Goal: Task Accomplishment & Management: Use online tool/utility

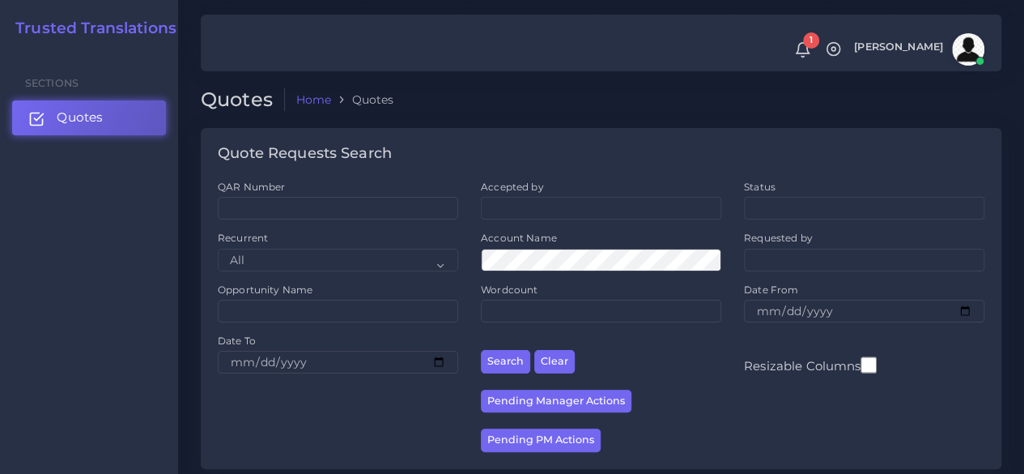
click at [126, 121] on link "Quotes" at bounding box center [89, 117] width 154 height 34
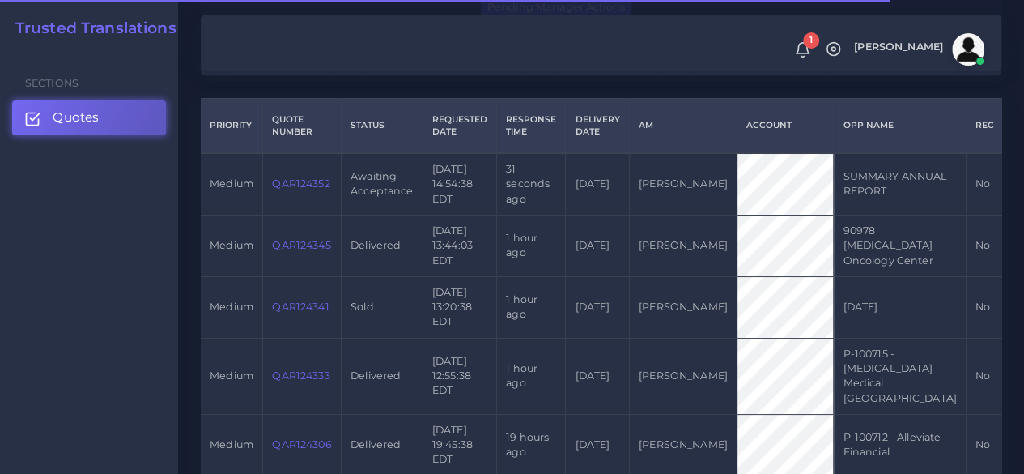
scroll to position [405, 0]
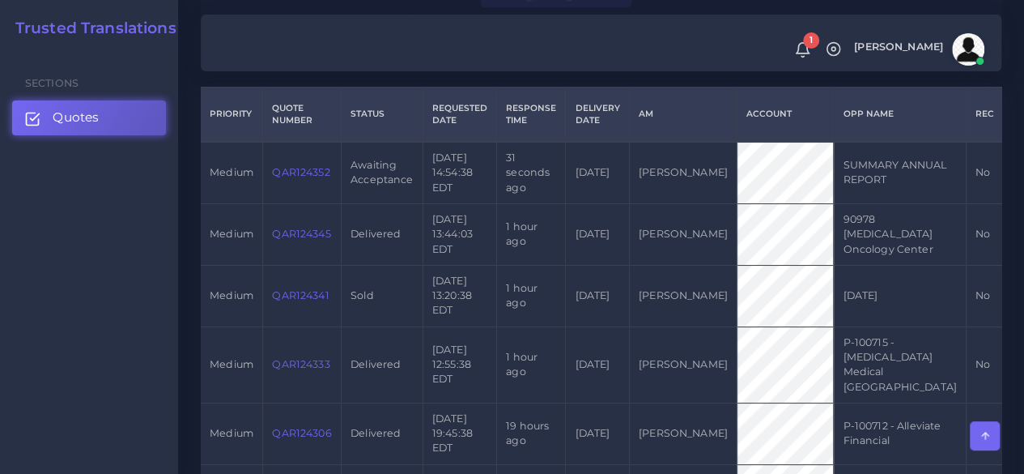
click at [303, 171] on link "QAR124352" at bounding box center [301, 172] width 58 height 12
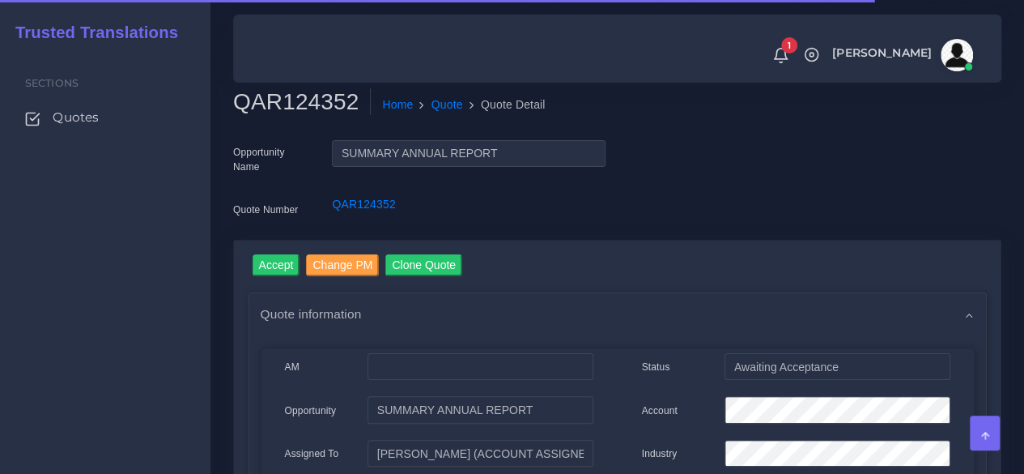
click at [305, 112] on h2 "QAR124352" at bounding box center [302, 102] width 138 height 28
copy h2 "QAR124352"
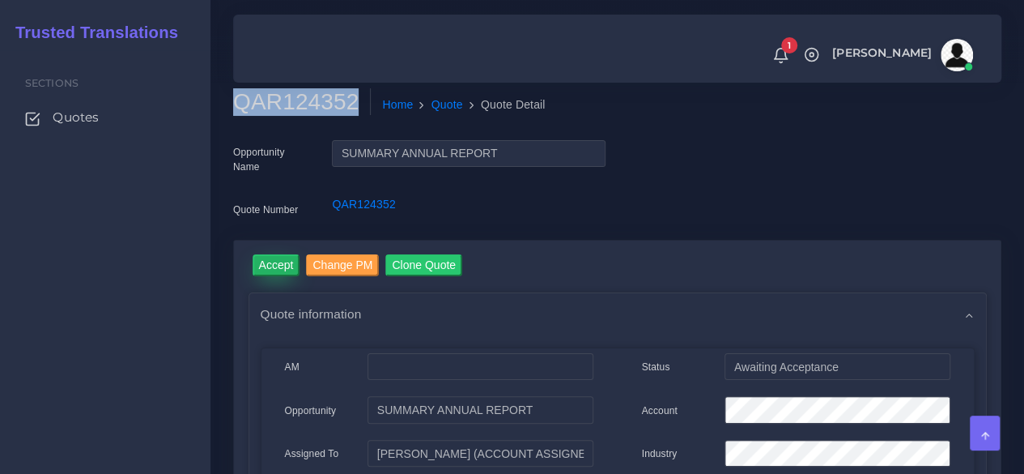
click at [277, 261] on input "Accept" at bounding box center [277, 265] width 48 height 22
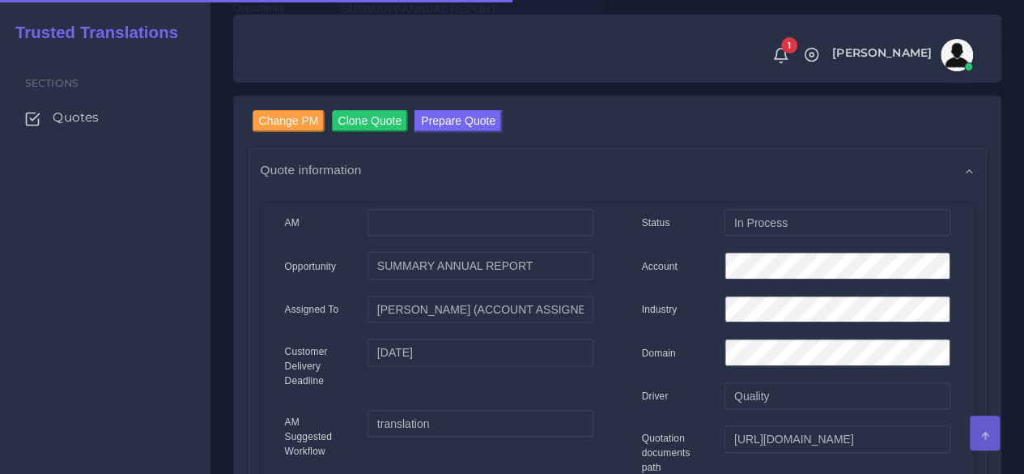
scroll to position [324, 0]
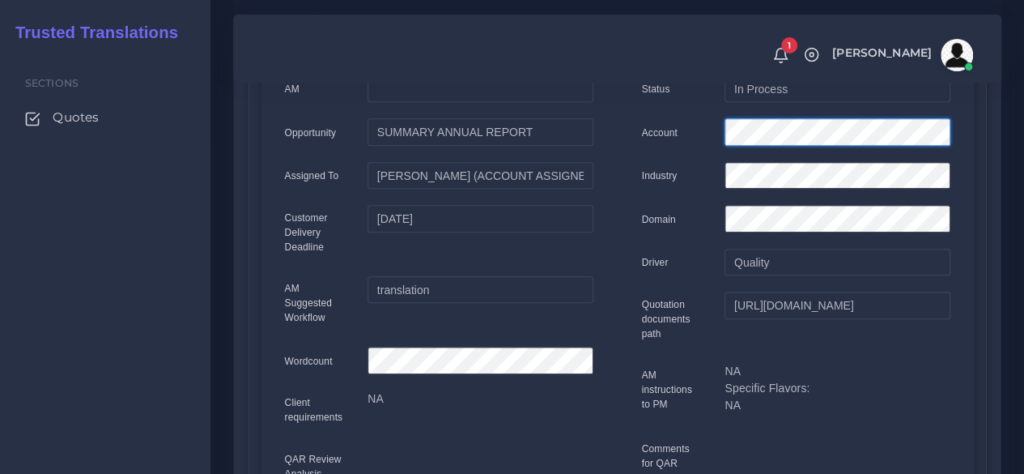
click at [695, 129] on div "Account" at bounding box center [796, 134] width 333 height 32
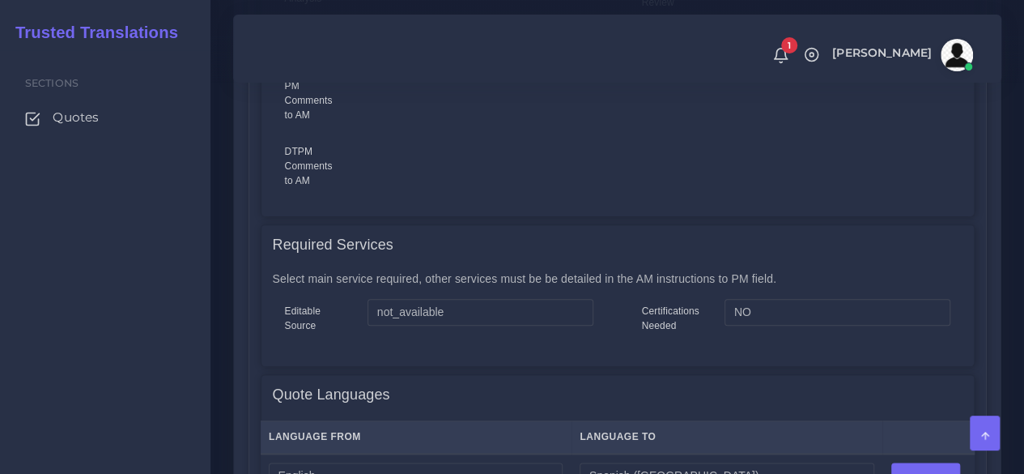
scroll to position [972, 0]
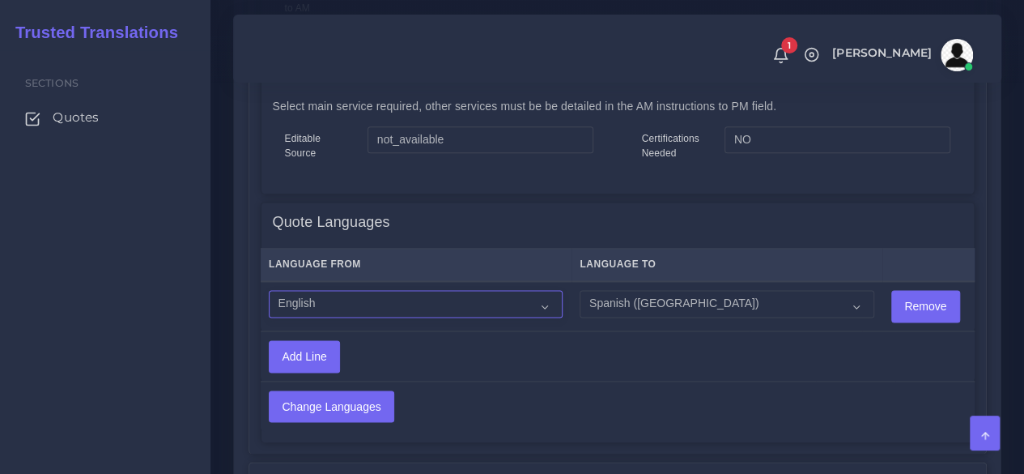
click at [484, 297] on select "Acoli Afar Afrikaans Akan Akateko Albanian American Sign Language (ASL) Amharic…" at bounding box center [416, 304] width 294 height 28
select select "14001"
click at [269, 290] on select "Acoli Afar Afrikaans Akan Akateko Albanian American Sign Language (ASL) Amharic…" at bounding box center [416, 304] width 294 height 28
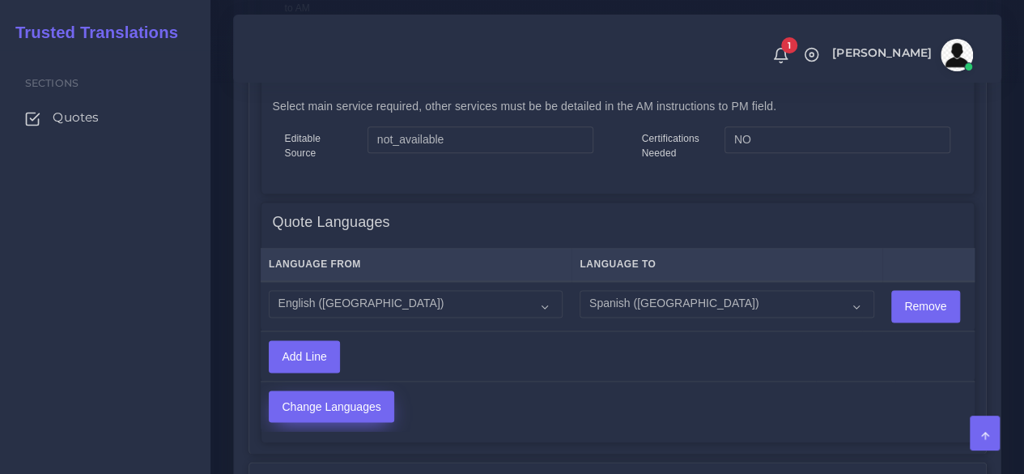
click at [307, 410] on input "Change Languages" at bounding box center [332, 406] width 124 height 31
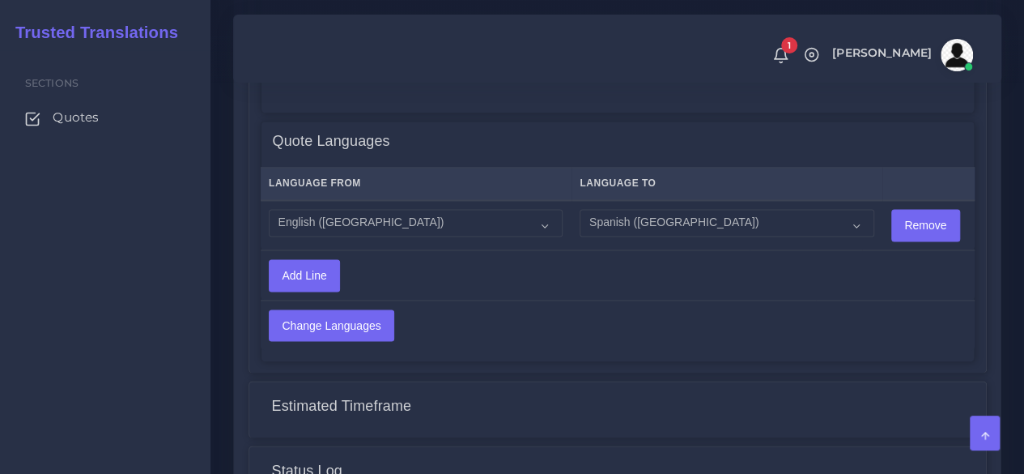
scroll to position [1296, 0]
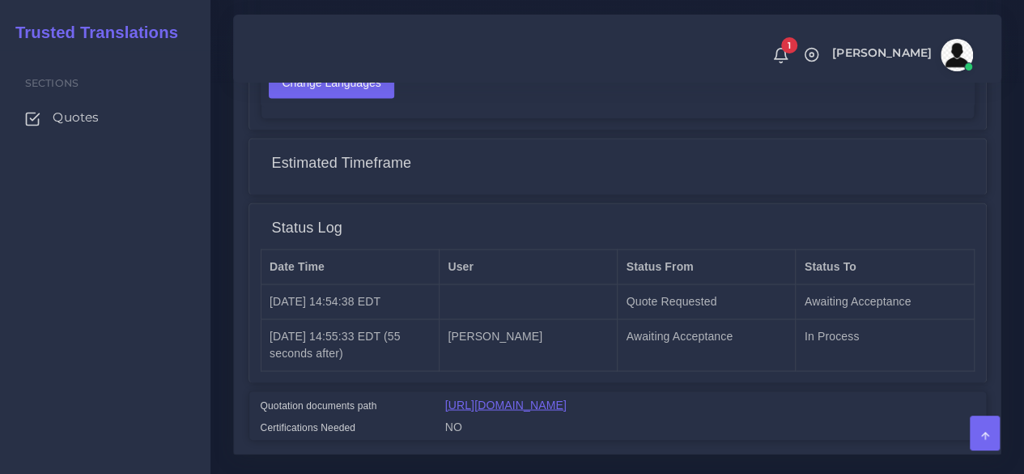
click at [533, 399] on link "[URL][DOMAIN_NAME]" at bounding box center [505, 404] width 121 height 13
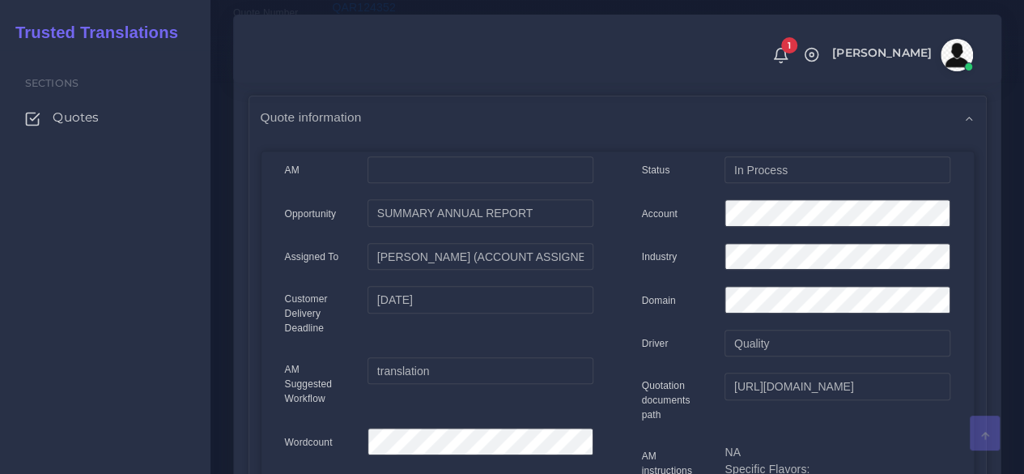
scroll to position [0, 0]
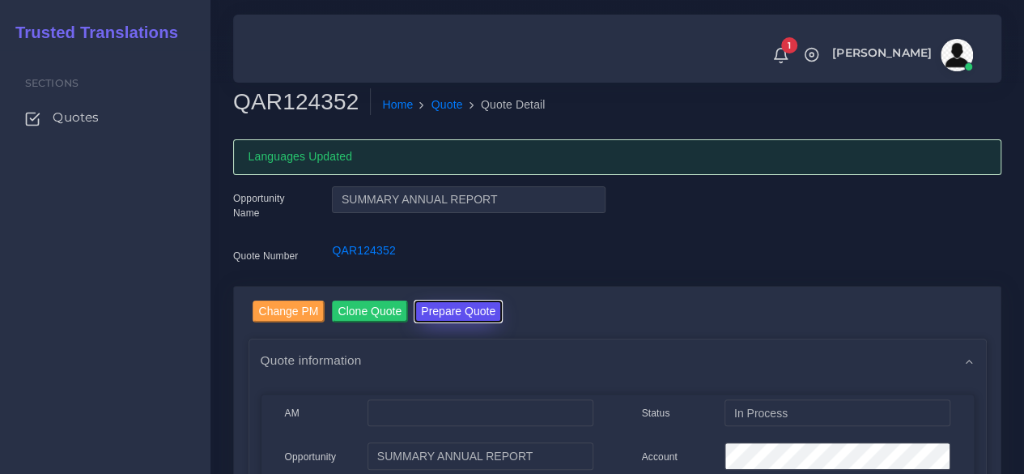
click at [449, 310] on button "Prepare Quote" at bounding box center [458, 311] width 87 height 22
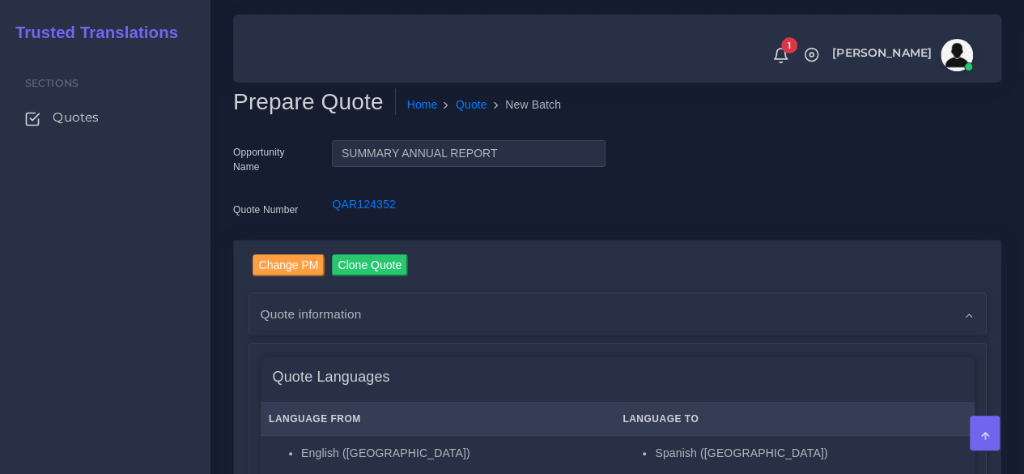
scroll to position [324, 0]
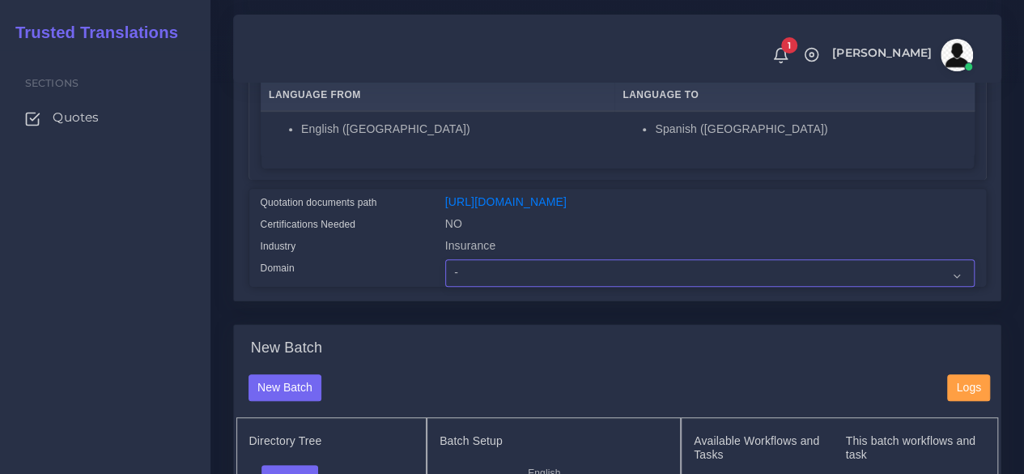
click at [491, 287] on select "- Advertising and Media Agriculture, Forestry and Fishing Architecture, Buildin…" at bounding box center [710, 273] width 530 height 28
select select "Insurance"
click at [445, 287] on select "- Advertising and Media Agriculture, Forestry and Fishing Architecture, Buildin…" at bounding box center [710, 273] width 530 height 28
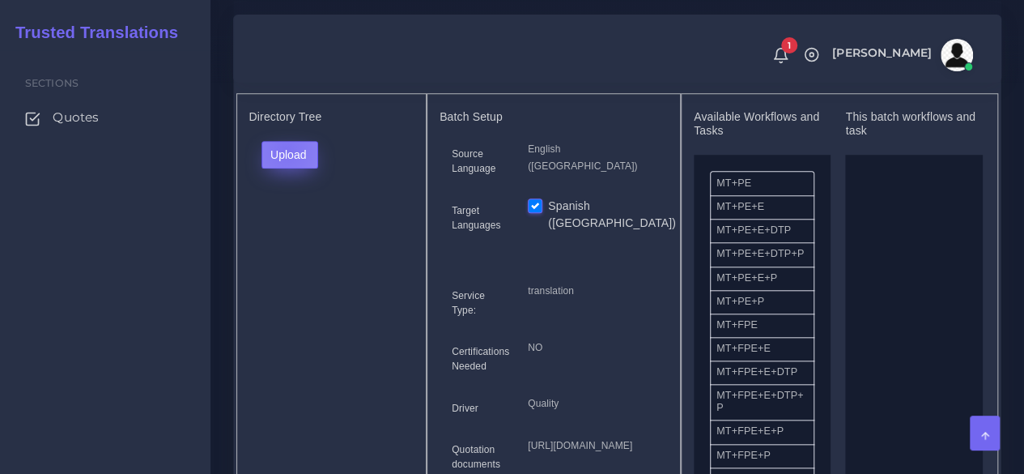
click at [285, 168] on button "Upload" at bounding box center [291, 155] width 58 height 28
click at [295, 226] on label "Files" at bounding box center [318, 216] width 112 height 20
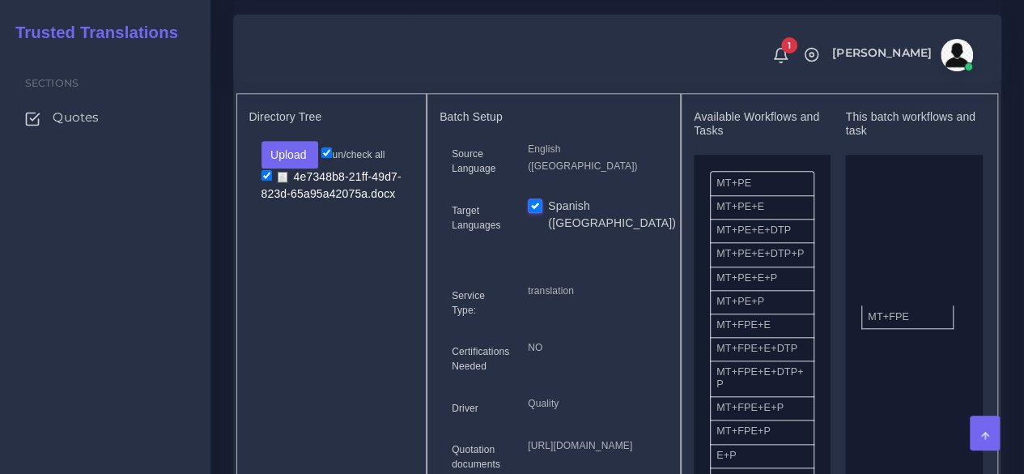
drag, startPoint x: 766, startPoint y: 366, endPoint x: 912, endPoint y: 346, distance: 147.2
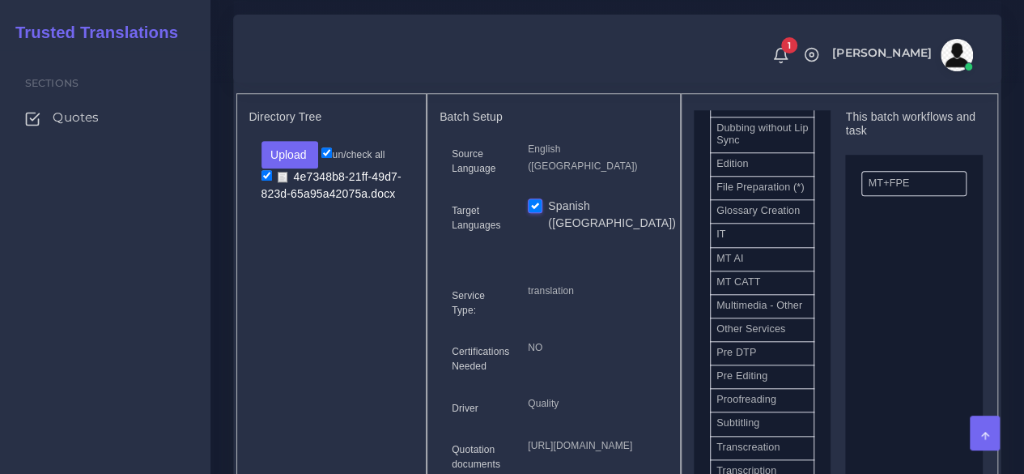
scroll to position [810, 0]
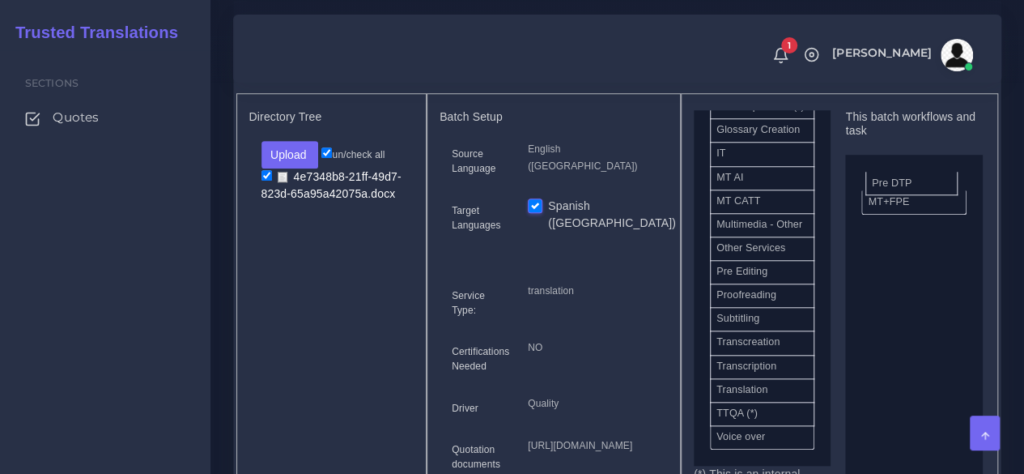
drag, startPoint x: 821, startPoint y: 359, endPoint x: 943, endPoint y: 210, distance: 192.3
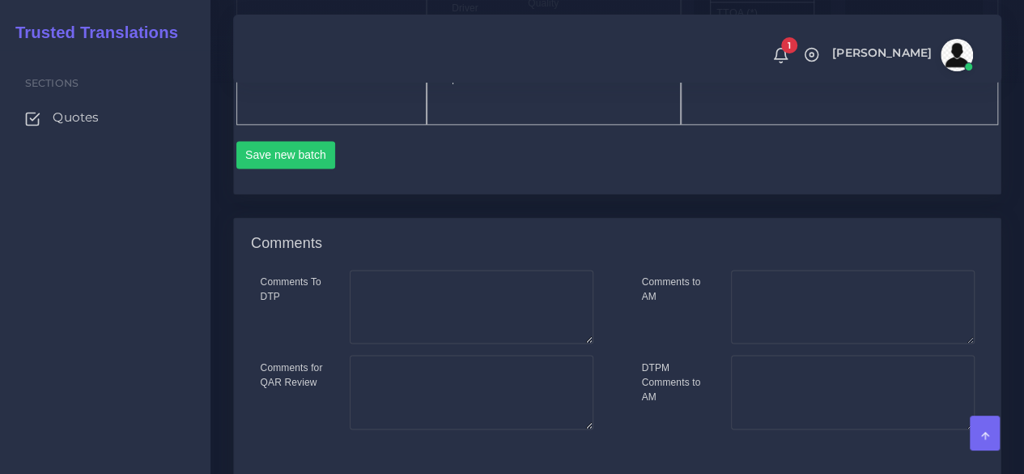
scroll to position [1053, 0]
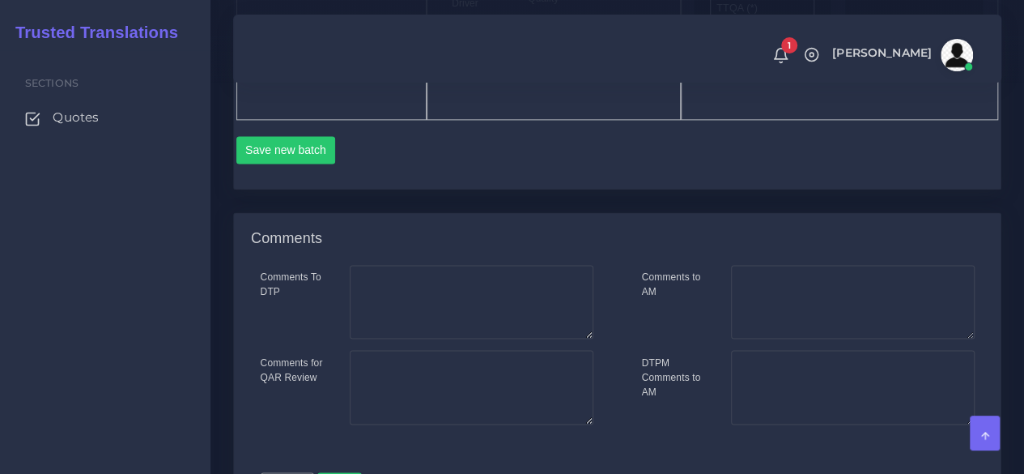
click at [263, 175] on div "Save new batch" at bounding box center [617, 155] width 763 height 39
click at [264, 164] on button "Save new batch" at bounding box center [286, 150] width 100 height 28
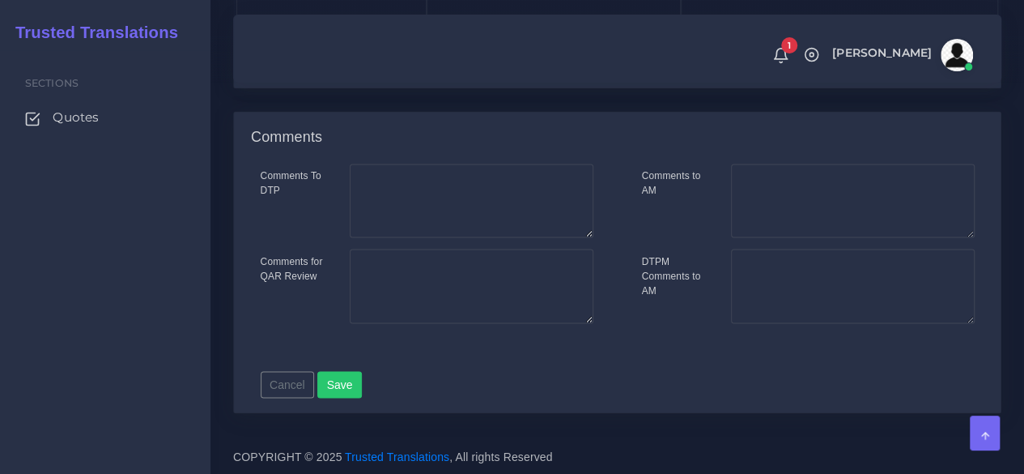
scroll to position [1265, 0]
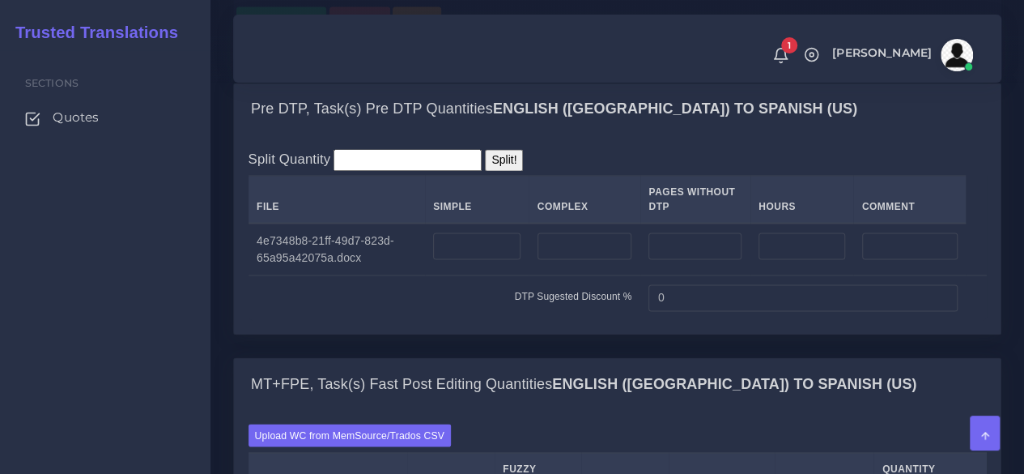
scroll to position [1377, 0]
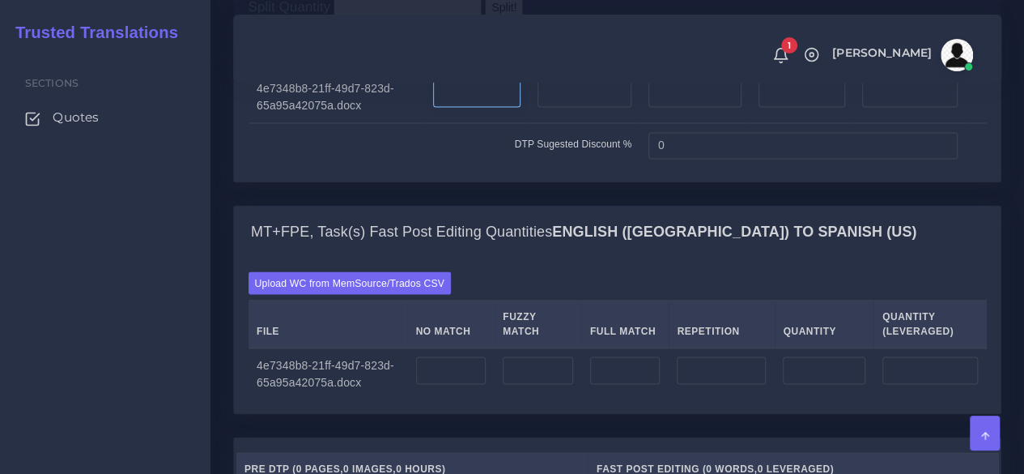
click at [492, 108] on input "number" at bounding box center [476, 94] width 87 height 28
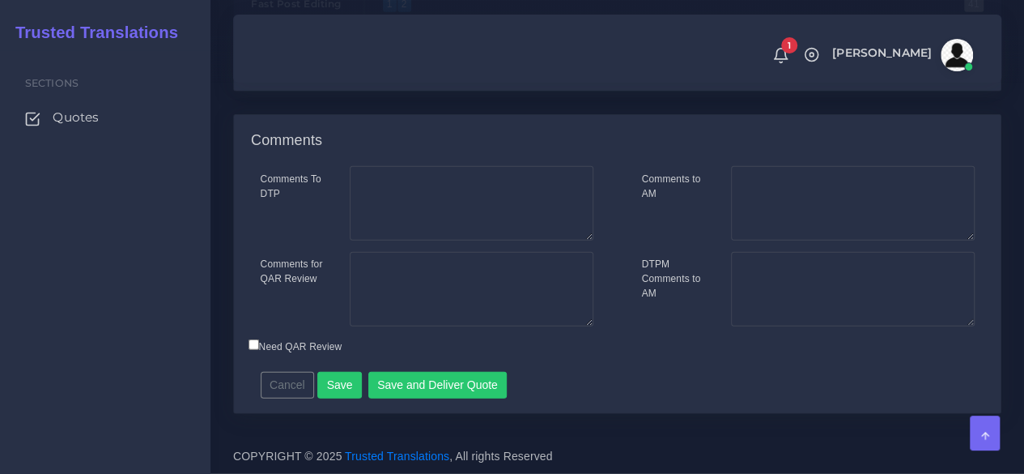
scroll to position [2276, 0]
type input "2"
click at [347, 377] on button "Save" at bounding box center [339, 386] width 45 height 28
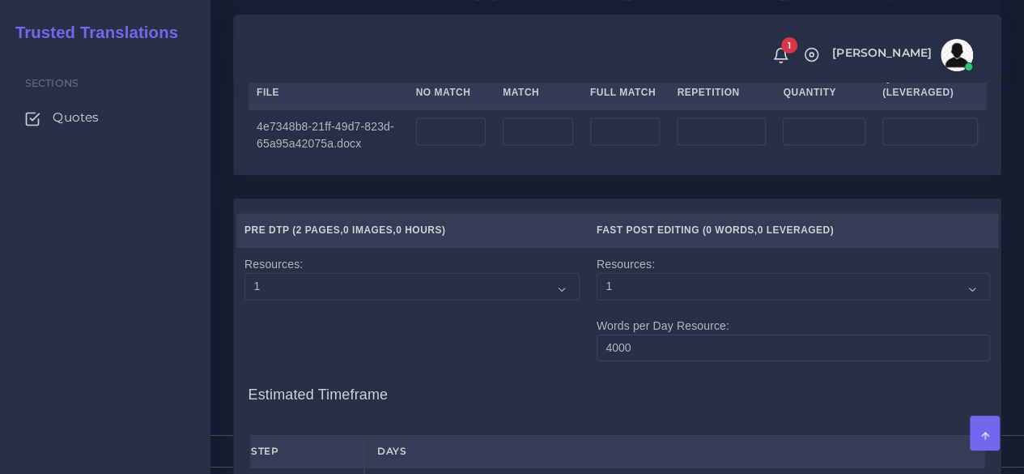
scroll to position [1701, 0]
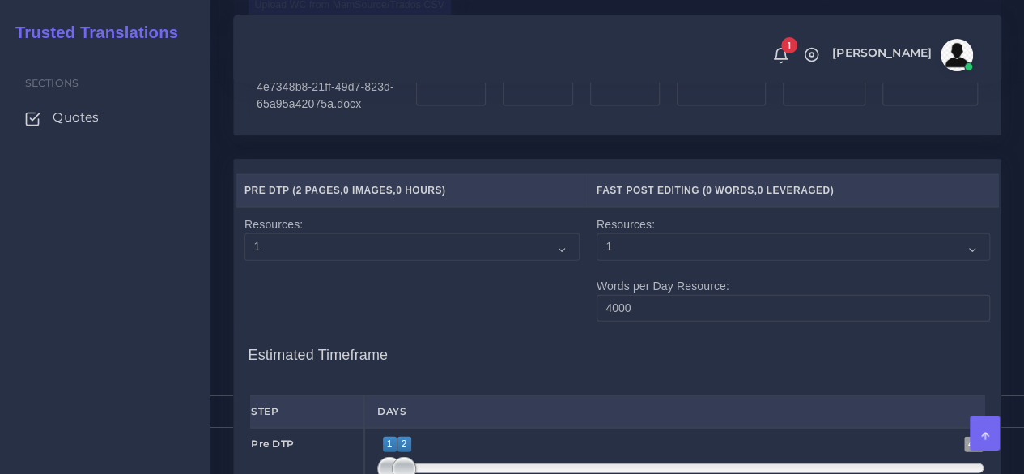
click at [351, 15] on label "Upload WC from MemSource/Trados CSV" at bounding box center [350, 5] width 203 height 22
click at [0, 0] on input "Upload WC from MemSource/Trados CSV" at bounding box center [0, 0] width 0 height 0
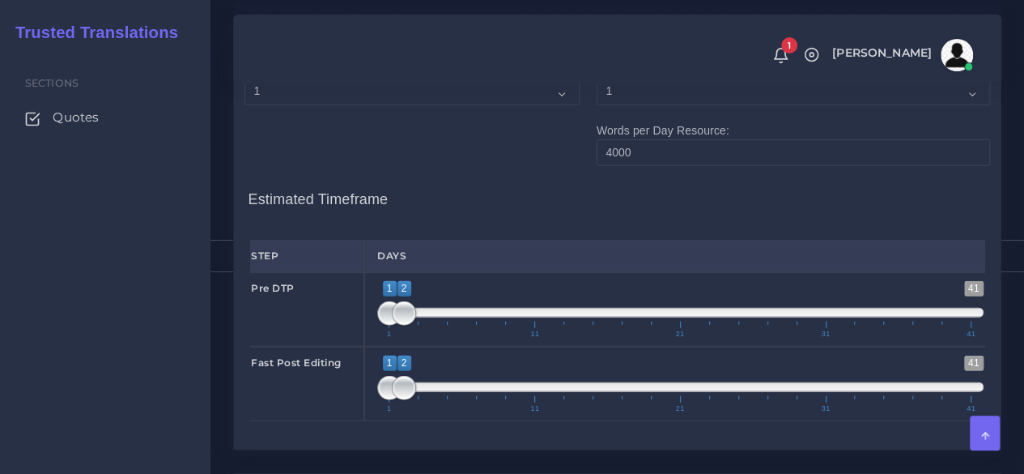
scroll to position [1863, 0]
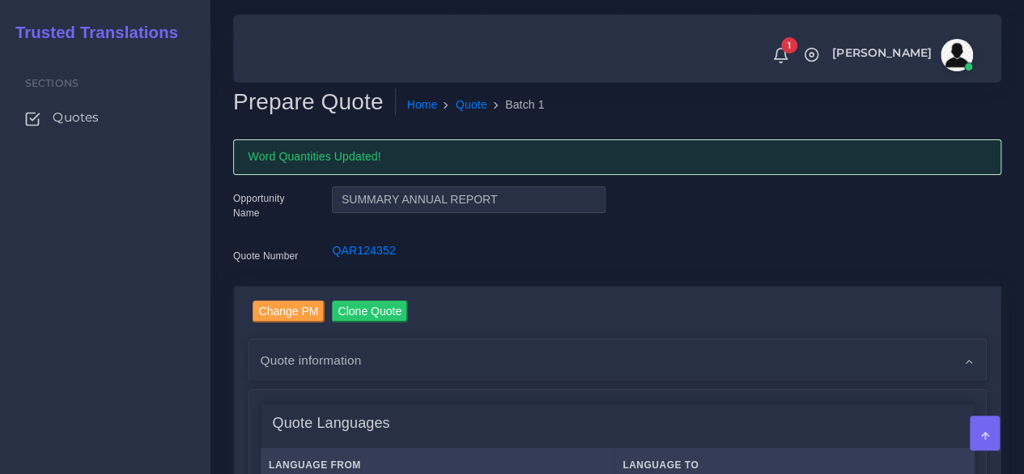
drag, startPoint x: 174, startPoint y: 319, endPoint x: 235, endPoint y: 309, distance: 61.6
click at [174, 319] on div "Sections Quotes" at bounding box center [105, 262] width 211 height 424
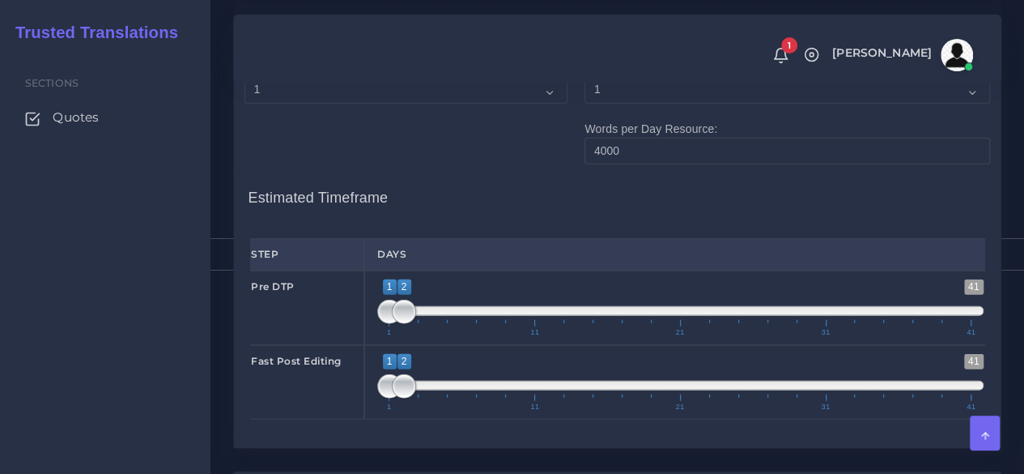
scroll to position [1863, 0]
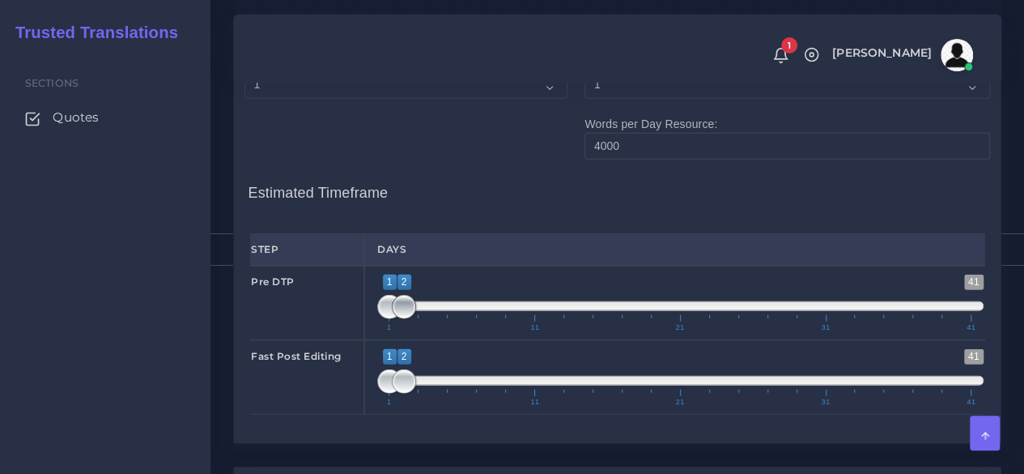
type input "1;1"
drag, startPoint x: 400, startPoint y: 414, endPoint x: 359, endPoint y: 415, distance: 41.3
click at [359, 340] on div "Pre DTP 1 41 1 1 1 — 1 1 11 21 31 41 1;1" at bounding box center [617, 303] width 759 height 75
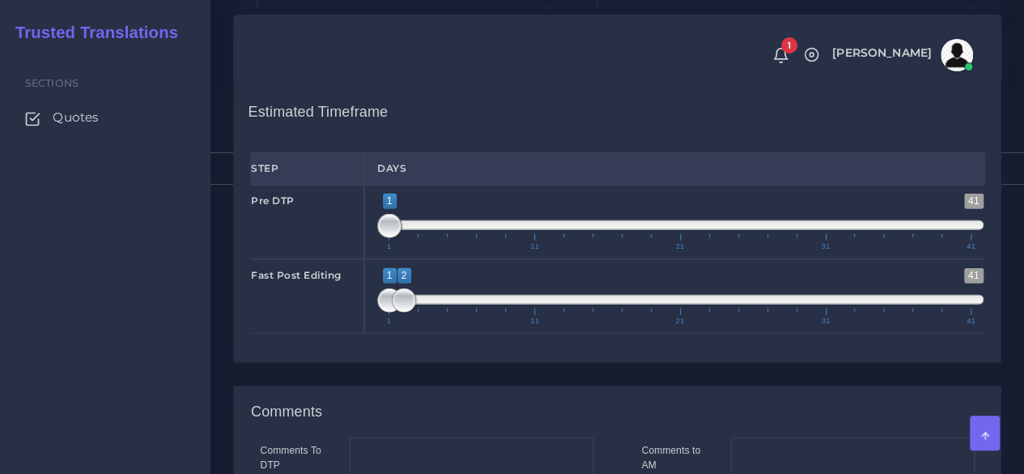
type input "1;1"
drag, startPoint x: 406, startPoint y: 401, endPoint x: 346, endPoint y: 399, distance: 60.0
click at [345, 334] on div "Fast Post Editing 1 41 1 1 1 — 1 1 11 21 31 41 1;1" at bounding box center [617, 296] width 759 height 75
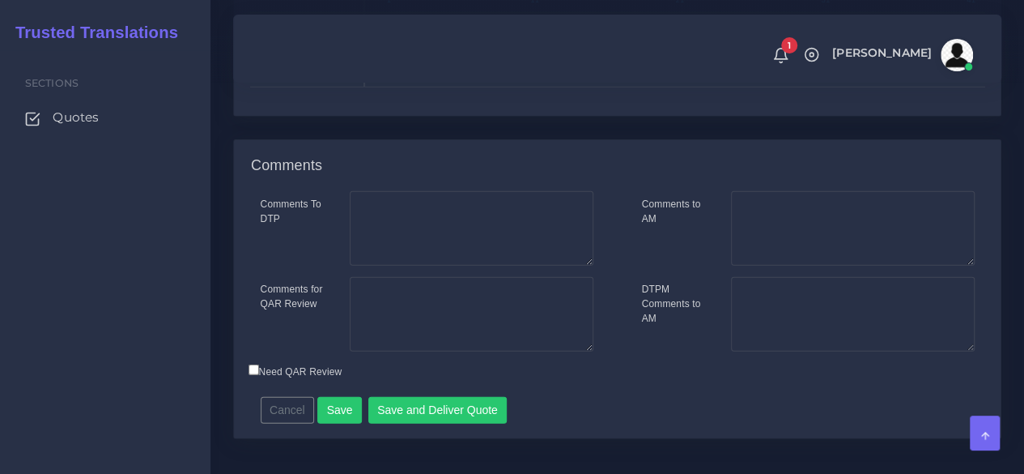
scroll to position [2268, 0]
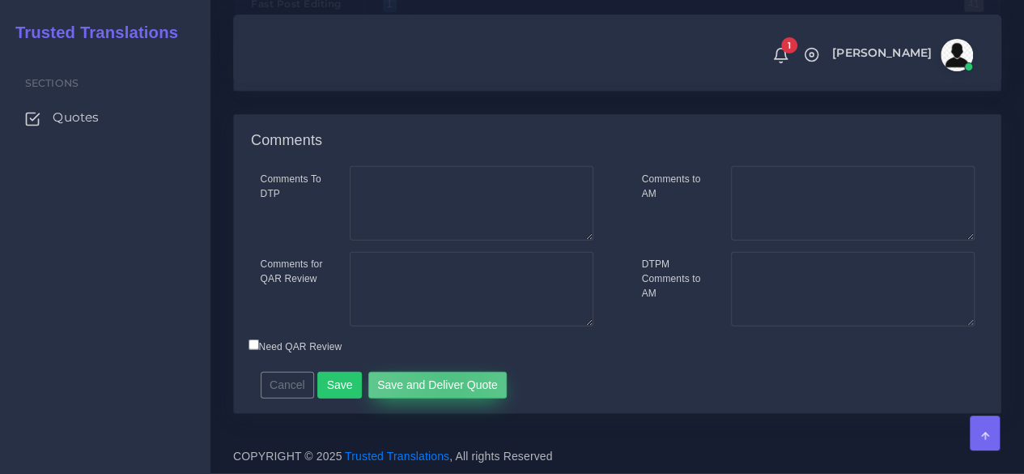
click at [445, 399] on button "Save and Deliver Quote" at bounding box center [437, 386] width 139 height 28
